Goal: Ask a question

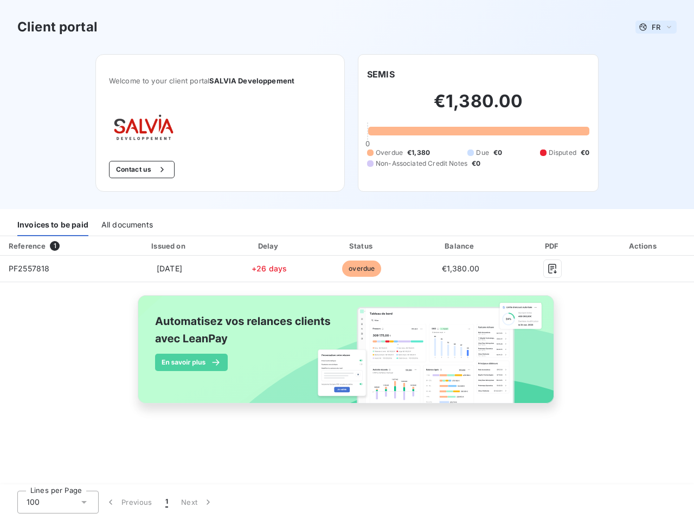
click at [656, 27] on span "FR" at bounding box center [655, 27] width 9 height 9
click at [140, 170] on button "Contact us" at bounding box center [142, 169] width 66 height 17
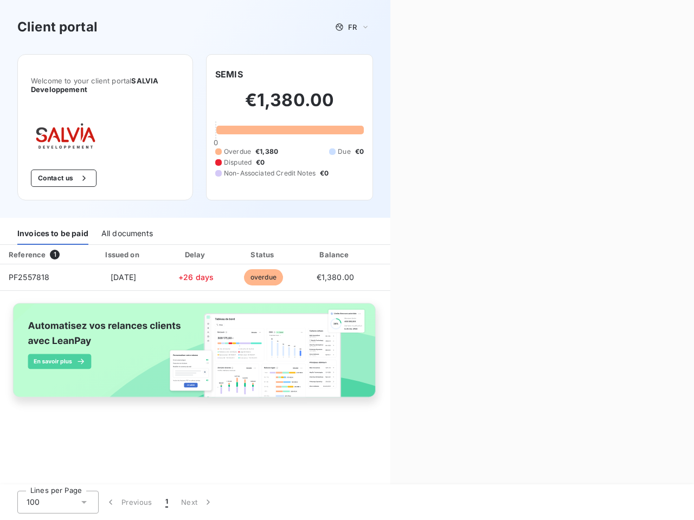
click at [380, 74] on div "Welcome to your client portal SALVIA Developpement Contact us SEMIS €1,380.00 0…" at bounding box center [195, 136] width 390 height 164
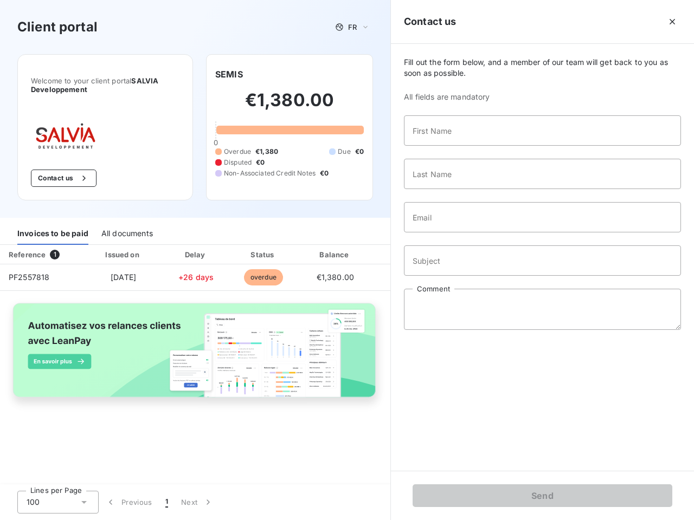
click at [53, 225] on div "Invoices to be paid" at bounding box center [52, 233] width 71 height 23
click at [126, 225] on div "All documents" at bounding box center [126, 233] width 51 height 23
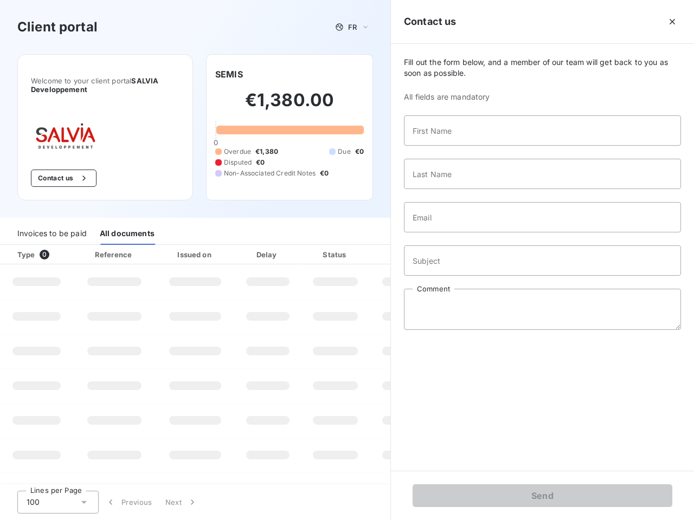
click at [57, 246] on th "Type 0" at bounding box center [36, 255] width 73 height 20
click at [169, 246] on th "Issued on" at bounding box center [195, 255] width 79 height 20
click at [269, 246] on th "Delay" at bounding box center [268, 255] width 66 height 20
click at [361, 246] on th "Status" at bounding box center [335, 255] width 69 height 20
click at [460, 246] on input "Subject" at bounding box center [542, 260] width 277 height 30
